Goal: Navigation & Orientation: Go to known website

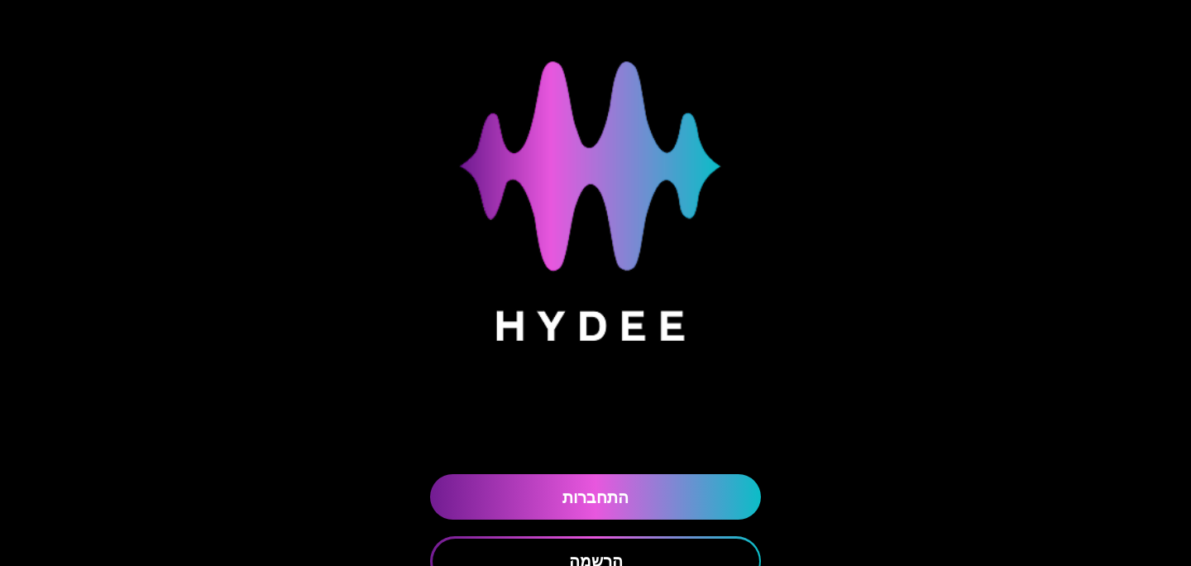
scroll to position [138, 0]
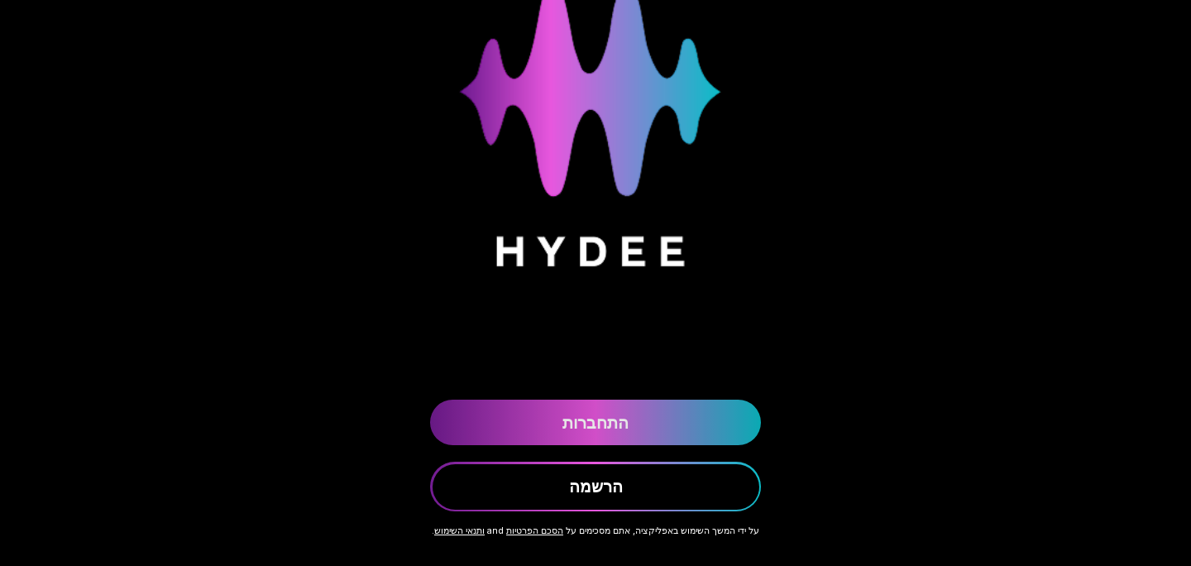
click at [606, 421] on link "התחברות" at bounding box center [595, 421] width 331 height 45
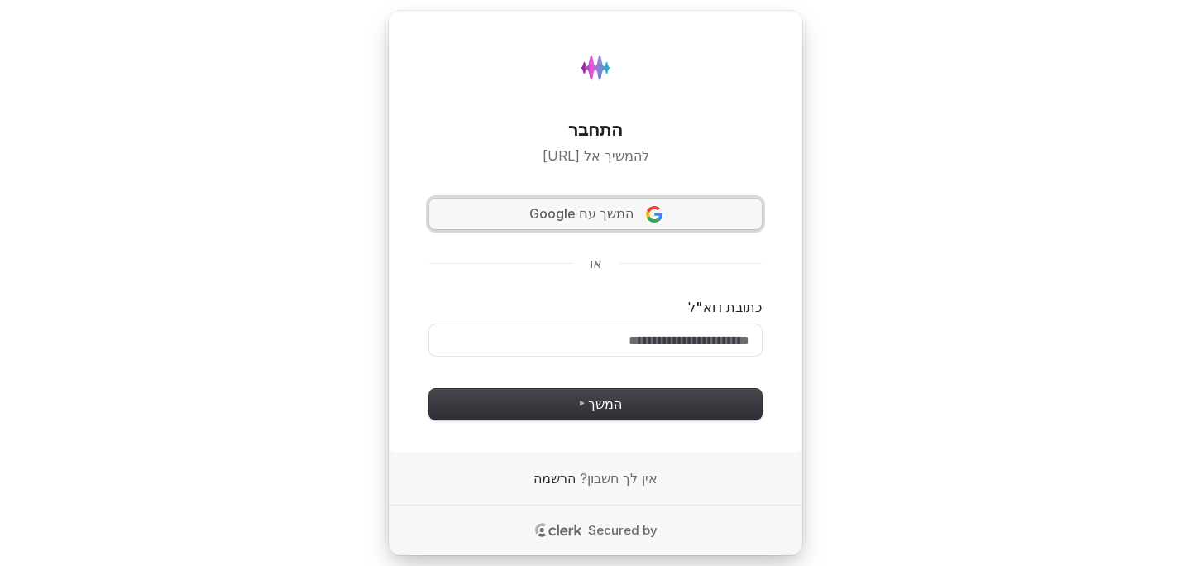
click at [601, 221] on span "המשך עם Google" at bounding box center [581, 213] width 104 height 19
